Goal: Task Accomplishment & Management: Manage account settings

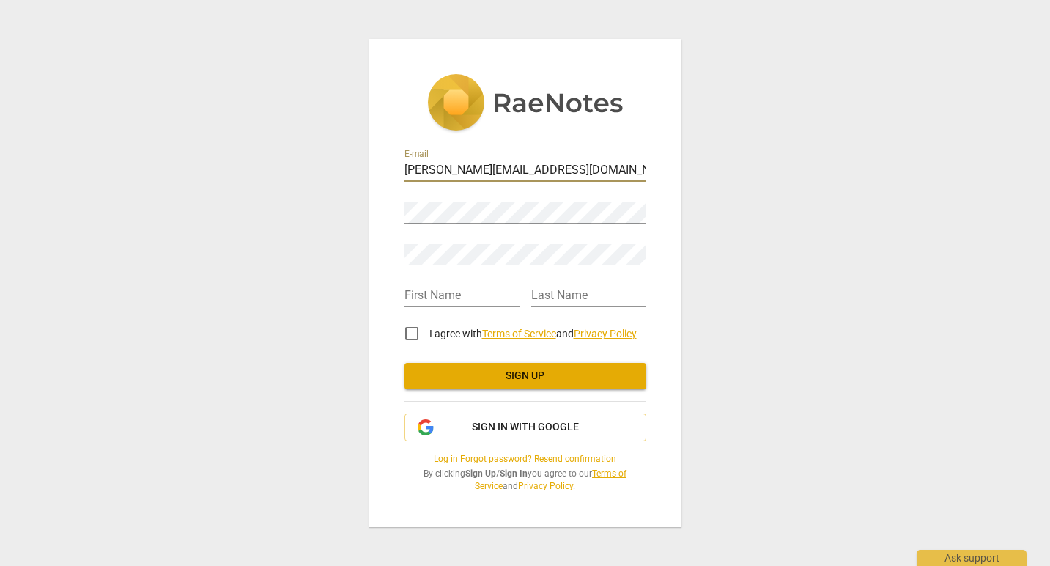
type input "[PERSON_NAME][EMAIL_ADDRESS][DOMAIN_NAME]"
type input "[PERSON_NAME]"
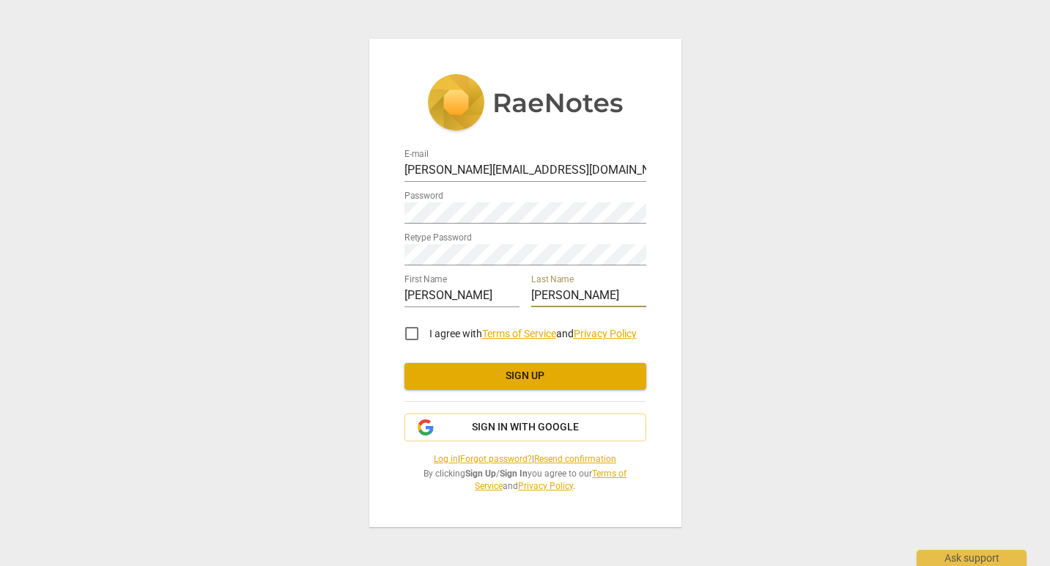
type input "[PERSON_NAME]"
click at [407, 333] on input "I agree with Terms of Service and Privacy Policy" at bounding box center [411, 333] width 35 height 35
checkbox input "true"
click at [541, 377] on span "Sign up" at bounding box center [525, 376] width 218 height 15
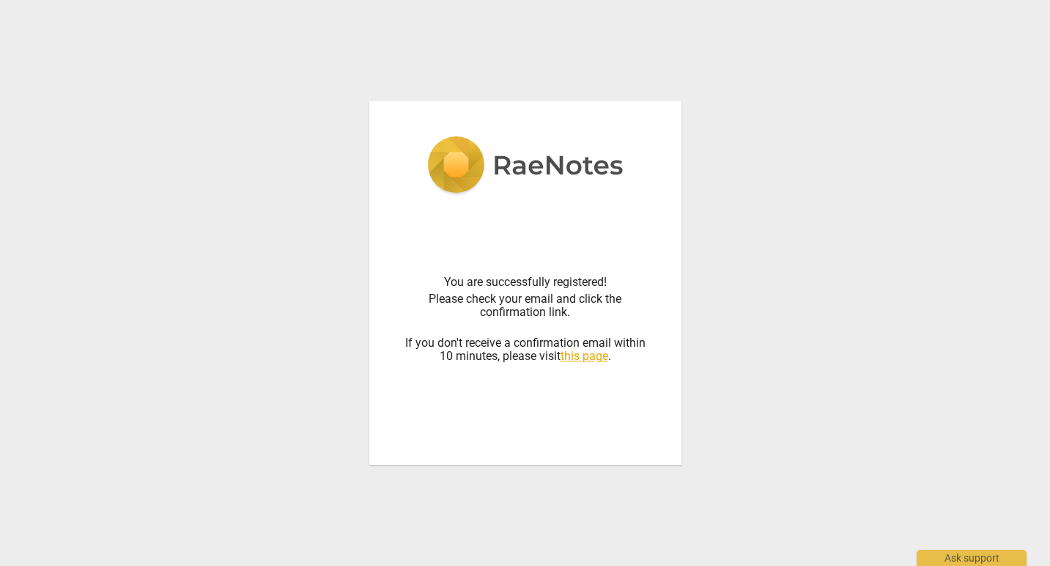
click at [508, 158] on img at bounding box center [525, 166] width 196 height 60
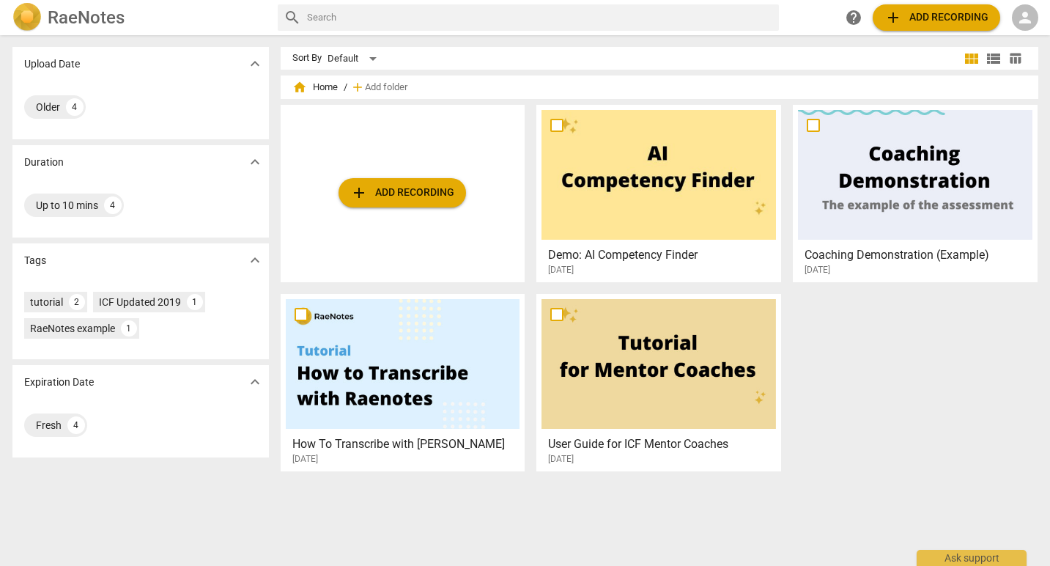
click at [1028, 13] on span "person" at bounding box center [1025, 18] width 18 height 18
click at [1011, 33] on li "Login" at bounding box center [1012, 35] width 53 height 35
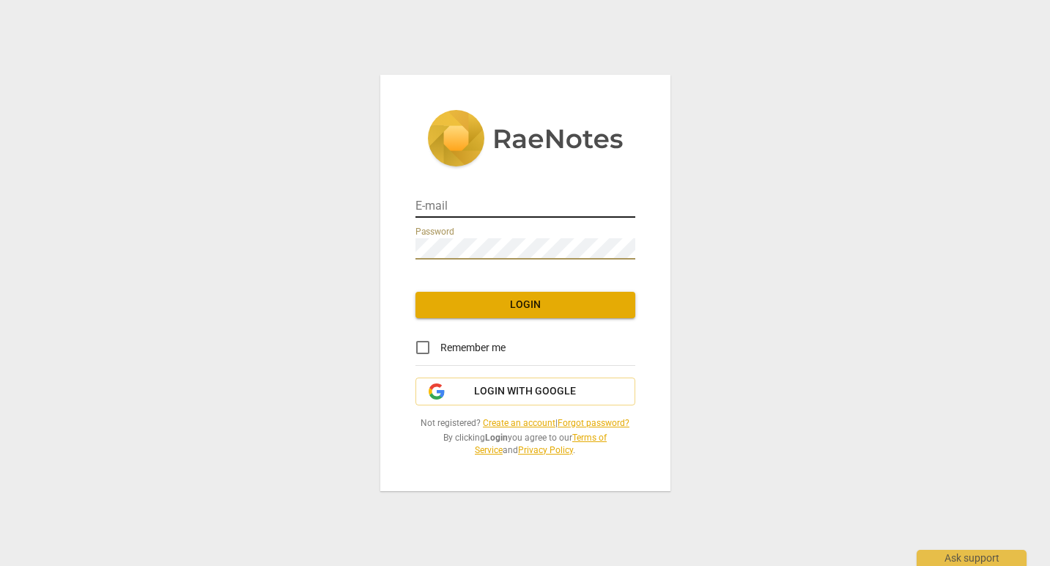
type input "[PERSON_NAME][EMAIL_ADDRESS][DOMAIN_NAME]"
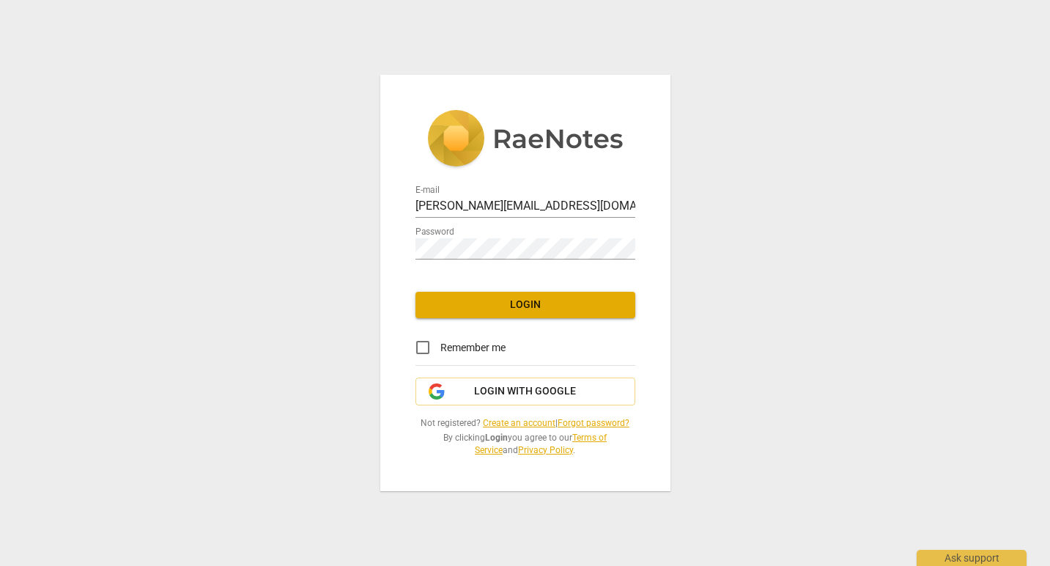
click at [859, 124] on div "E-mail [PERSON_NAME][EMAIL_ADDRESS][DOMAIN_NAME] Password Login Remember me Log…" at bounding box center [525, 283] width 1050 height 566
